Goal: Communication & Community: Participate in discussion

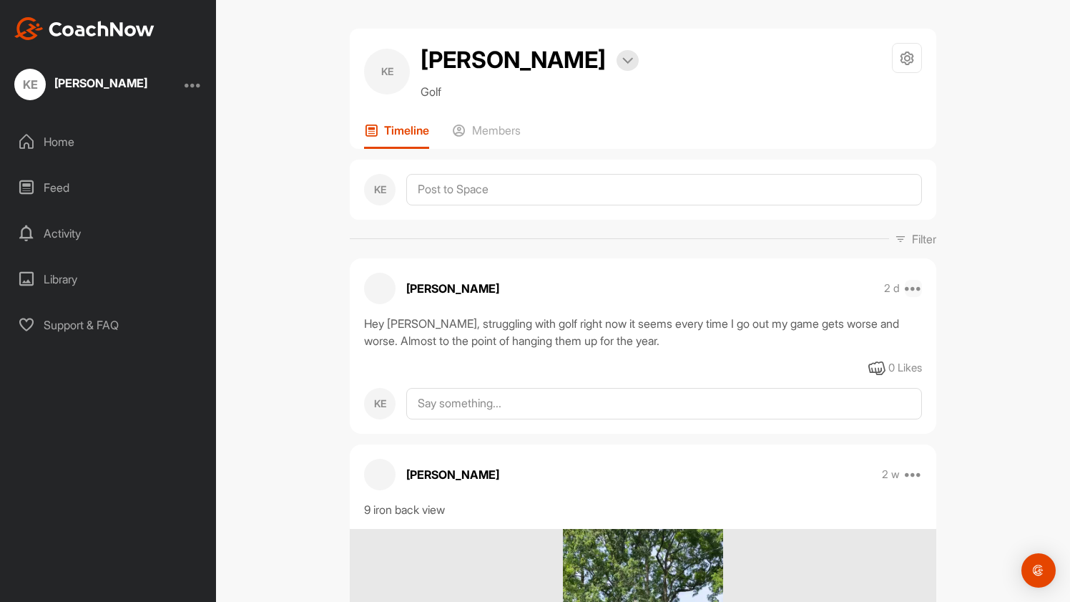
click at [916, 291] on icon at bounding box center [913, 288] width 17 height 17
click at [783, 344] on button "Edit" at bounding box center [825, 336] width 193 height 47
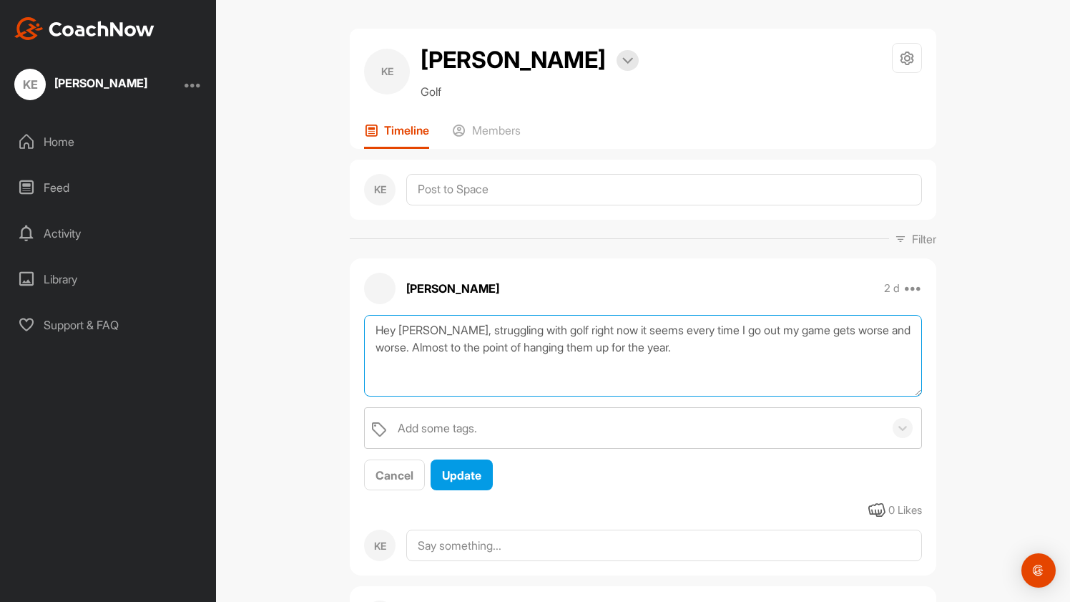
click at [418, 348] on textarea "Hey [PERSON_NAME], struggling with golf right now it seems every time I go out …" at bounding box center [643, 356] width 558 height 82
drag, startPoint x: 418, startPoint y: 347, endPoint x: 687, endPoint y: 345, distance: 269.0
click at [687, 345] on textarea "Hey [PERSON_NAME], struggling with golf right now it seems every time I go out …" at bounding box center [643, 356] width 558 height 82
type textarea "Hey Garrett, struggling with golf right now it seems every time I go out my gam…"
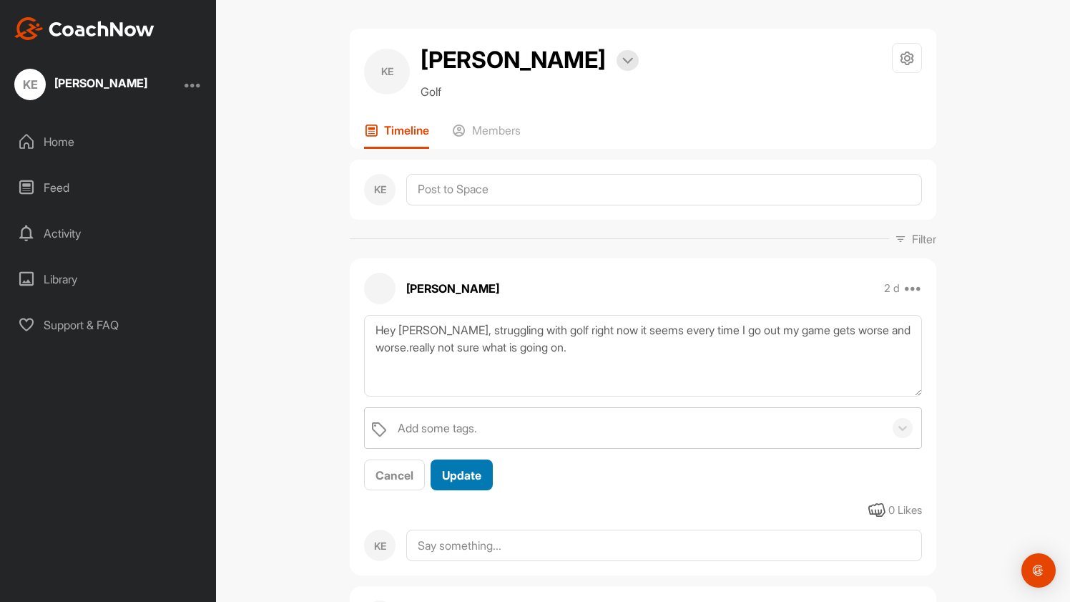
click at [478, 478] on span "Update" at bounding box center [461, 475] width 39 height 14
